Goal: Find specific fact: Find contact information

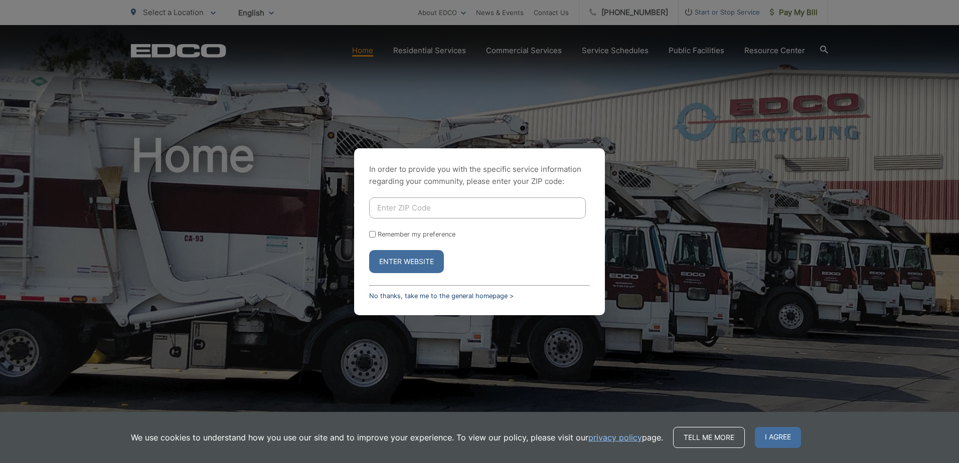
click at [424, 298] on link "No thanks, take me to the general homepage >" at bounding box center [441, 296] width 144 height 8
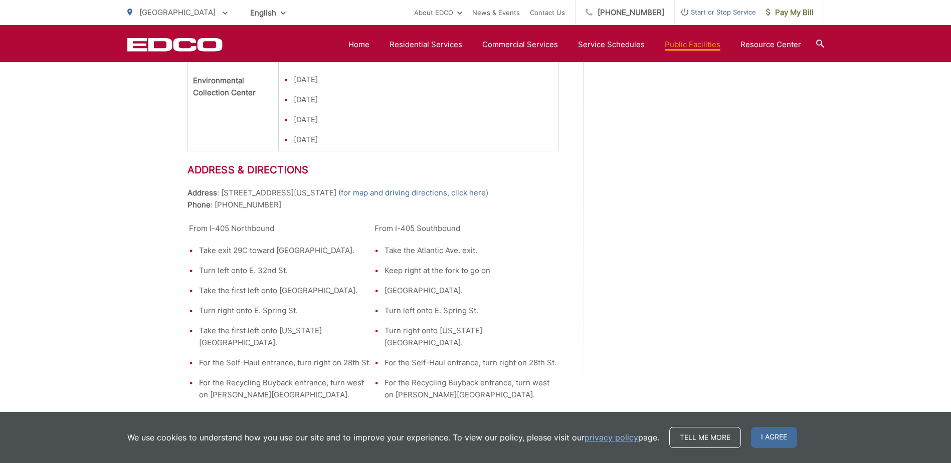
scroll to position [1424, 0]
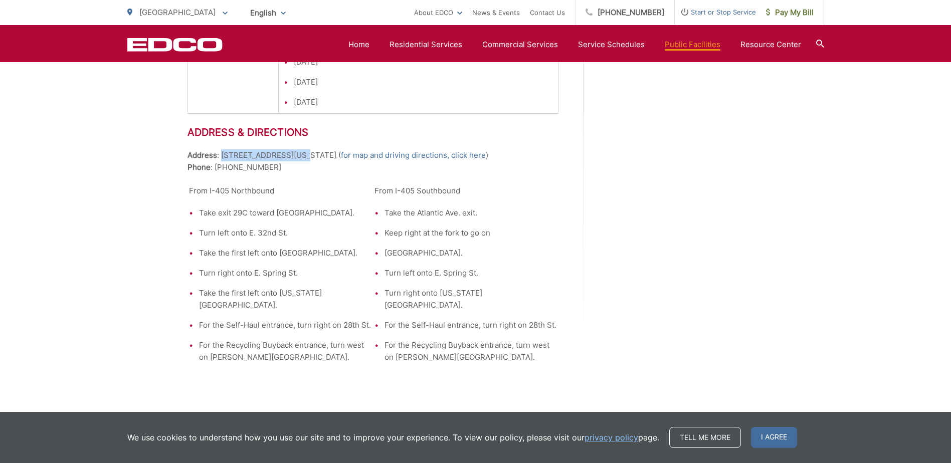
drag, startPoint x: 292, startPoint y: 142, endPoint x: 220, endPoint y: 138, distance: 71.8
click at [220, 149] on p "Address : [STREET_ADDRESS][US_STATE] ( for map and driving directions, click he…" at bounding box center [373, 161] width 371 height 24
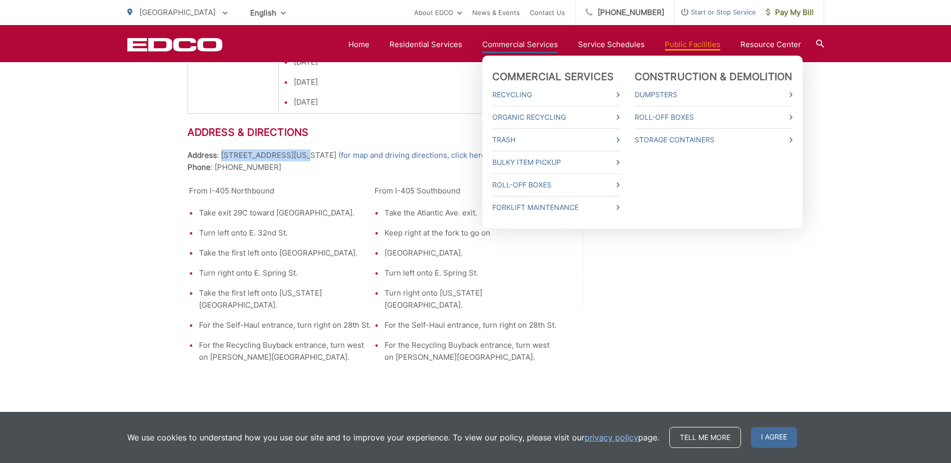
copy p "[STREET_ADDRESS][US_STATE]"
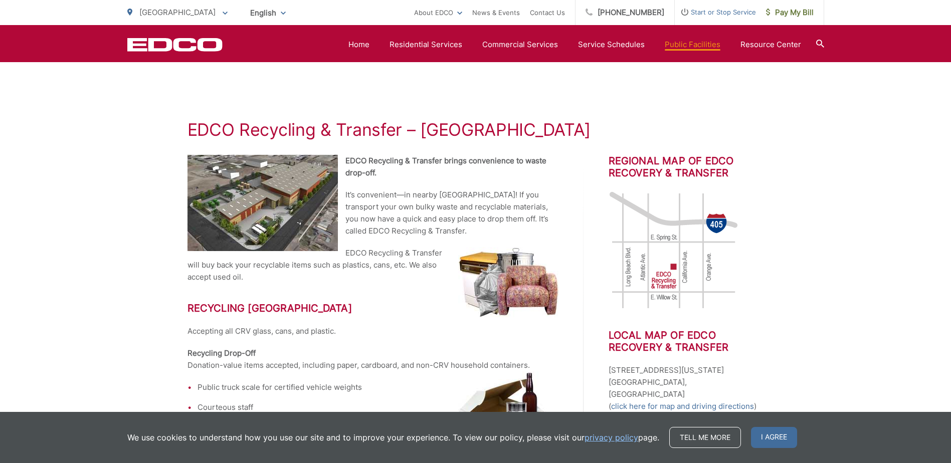
scroll to position [120, 0]
